Goal: Task Accomplishment & Management: Use online tool/utility

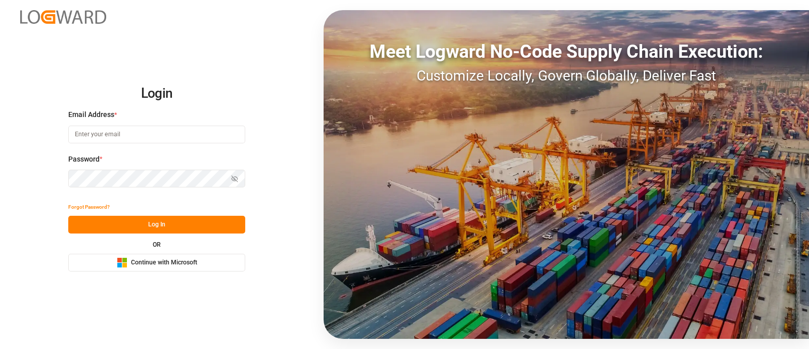
click at [222, 268] on button "Microsoft Logo Continue with Microsoft" at bounding box center [156, 262] width 177 height 18
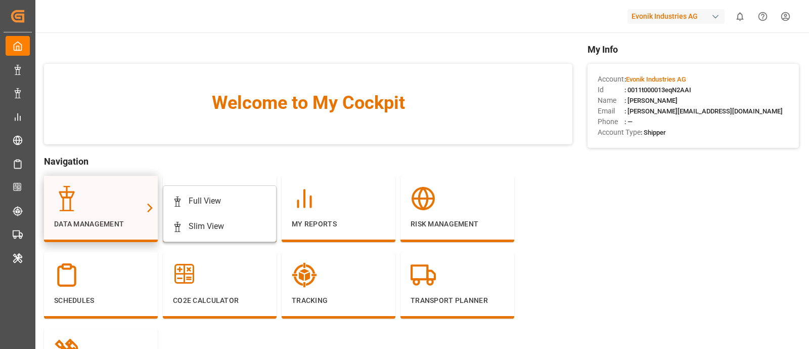
click at [120, 196] on div at bounding box center [101, 198] width 94 height 25
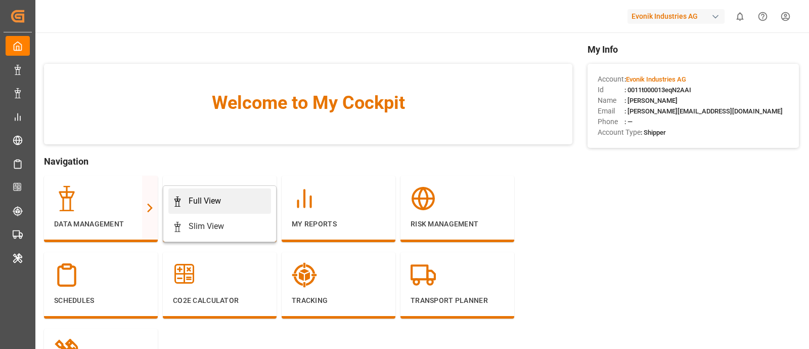
click at [186, 202] on div "Full View" at bounding box center [219, 201] width 95 height 12
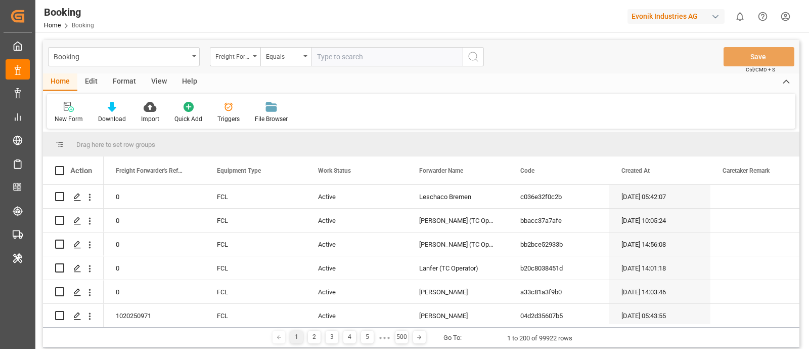
click at [786, 81] on polyline at bounding box center [787, 81] width 6 height 3
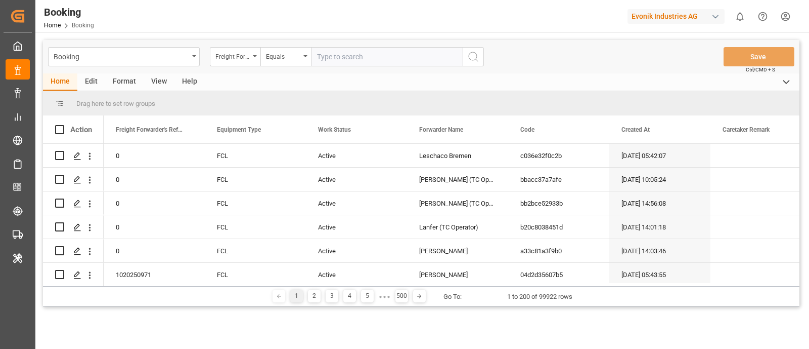
click at [665, 23] on div "Evonik Industries AG" at bounding box center [676, 16] width 97 height 15
click at [683, 15] on html "Created by potrace 1.15, written by [PERSON_NAME] [DATE]-[DATE] Created by potr…" at bounding box center [404, 174] width 809 height 349
